Goal: Transaction & Acquisition: Book appointment/travel/reservation

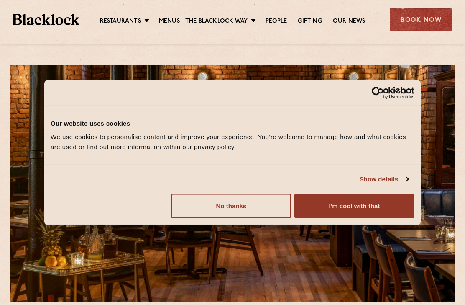
click at [330, 205] on button "I'm cool with that" at bounding box center [354, 205] width 120 height 24
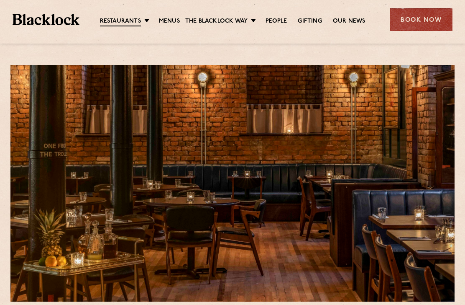
click at [417, 20] on div "Book Now" at bounding box center [421, 19] width 63 height 23
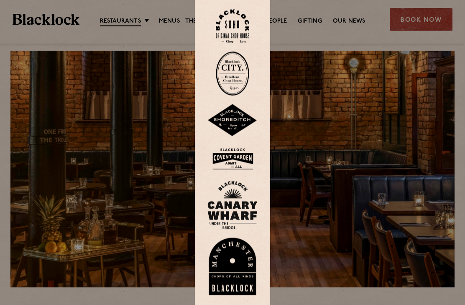
scroll to position [13, 0]
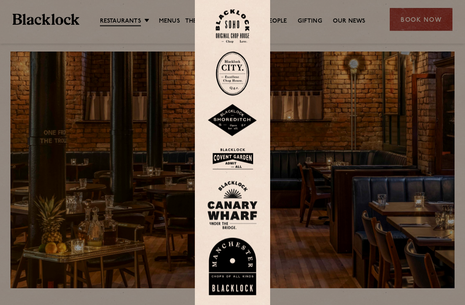
click at [228, 285] on img at bounding box center [232, 267] width 50 height 58
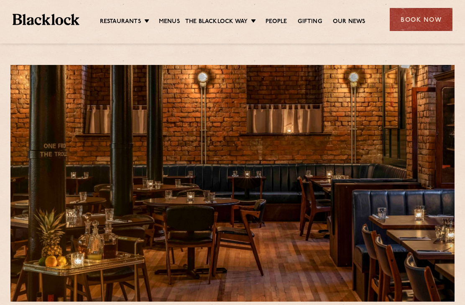
click at [0, 0] on link "[GEOGRAPHIC_DATA]" at bounding box center [0, 0] width 0 height 0
click at [415, 21] on div "Book Now" at bounding box center [421, 19] width 63 height 23
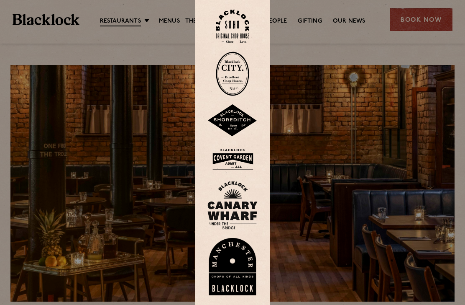
click at [230, 274] on img at bounding box center [232, 267] width 50 height 58
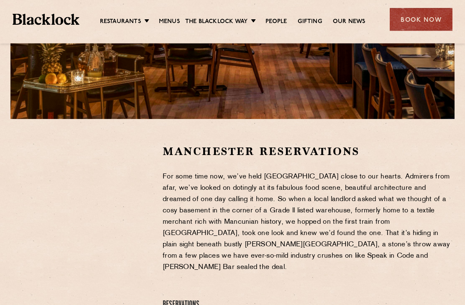
scroll to position [182, 0]
